Goal: Transaction & Acquisition: Purchase product/service

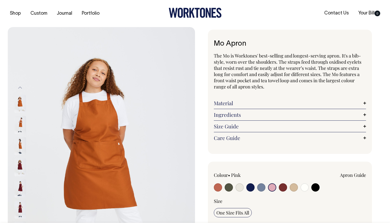
click at [271, 188] on input "radio" at bounding box center [272, 187] width 8 height 8
click at [96, 122] on img at bounding box center [101, 167] width 187 height 281
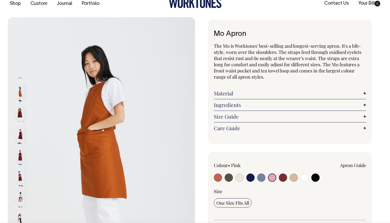
scroll to position [10, 0]
click at [250, 94] on link "Material" at bounding box center [290, 93] width 152 height 6
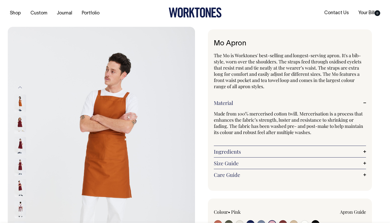
scroll to position [0, 0]
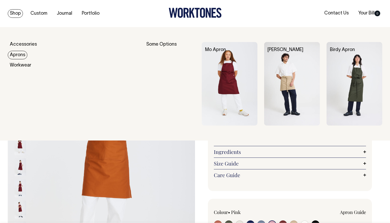
click at [20, 52] on link "Aprons" at bounding box center [18, 55] width 20 height 9
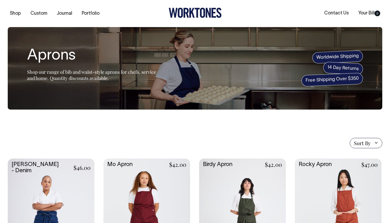
click at [359, 141] on span "Sort By" at bounding box center [362, 143] width 17 height 6
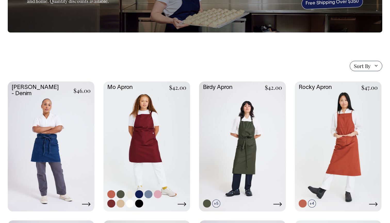
scroll to position [77, 0]
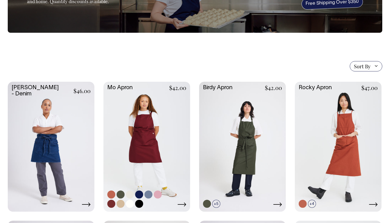
click at [154, 125] on link at bounding box center [146, 146] width 87 height 129
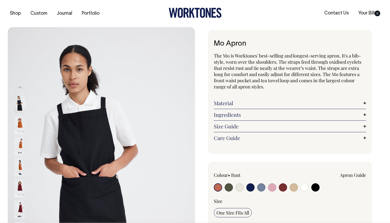
click at [268, 188] on div at bounding box center [244, 188] width 61 height 10
click at [274, 187] on input "radio" at bounding box center [272, 187] width 8 height 8
radio input "true"
select select "Pink"
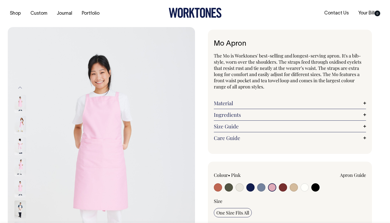
click at [94, 133] on img at bounding box center [101, 167] width 187 height 281
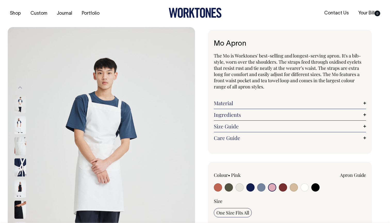
click at [252, 137] on link "Care Guide" at bounding box center [290, 138] width 152 height 6
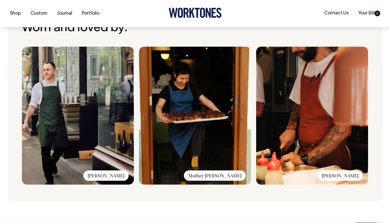
scroll to position [464, 1]
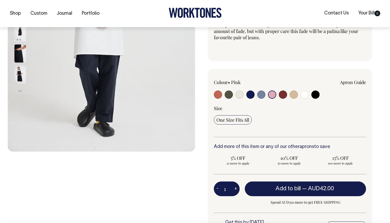
click at [271, 95] on input "radio" at bounding box center [272, 95] width 8 height 8
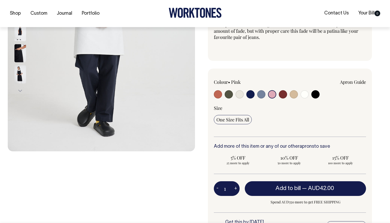
click at [280, 95] on input "radio" at bounding box center [283, 94] width 8 height 8
radio input "true"
select select "Burgundy"
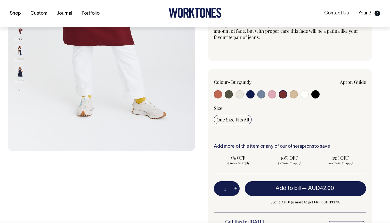
click at [271, 95] on input "radio" at bounding box center [272, 94] width 8 height 8
radio input "true"
select select "Pink"
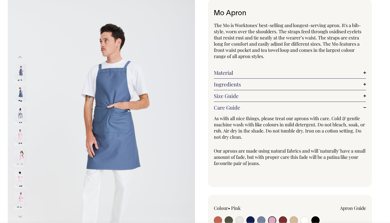
scroll to position [14, 0]
